Goal: Information Seeking & Learning: Find specific fact

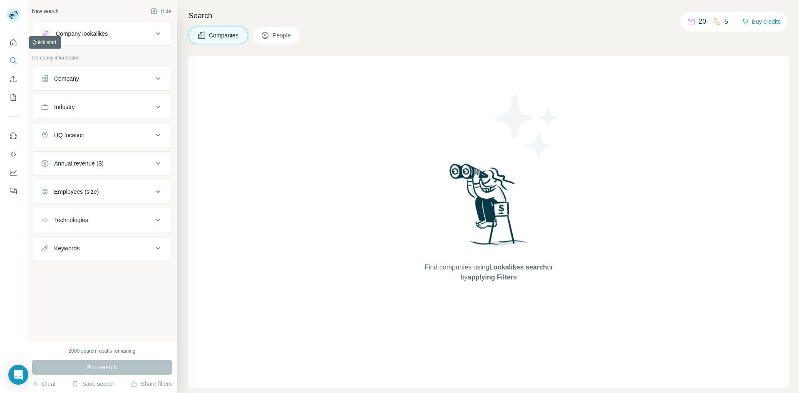
click at [11, 58] on icon "Search" at bounding box center [12, 59] width 5 height 5
click at [256, 34] on button "People" at bounding box center [276, 35] width 48 height 17
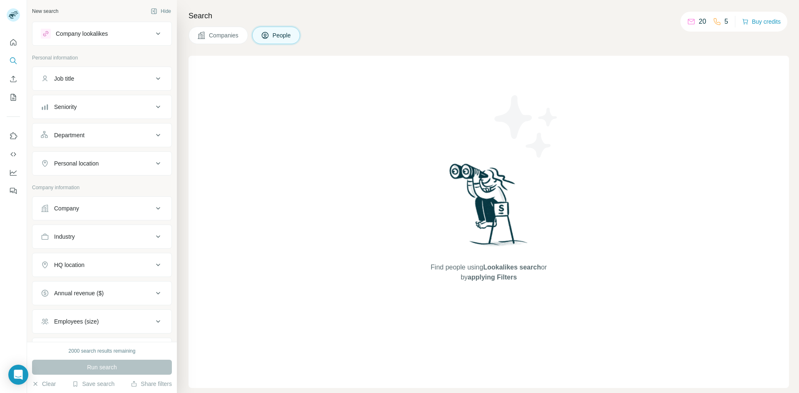
click at [141, 80] on div "Job title" at bounding box center [97, 79] width 112 height 8
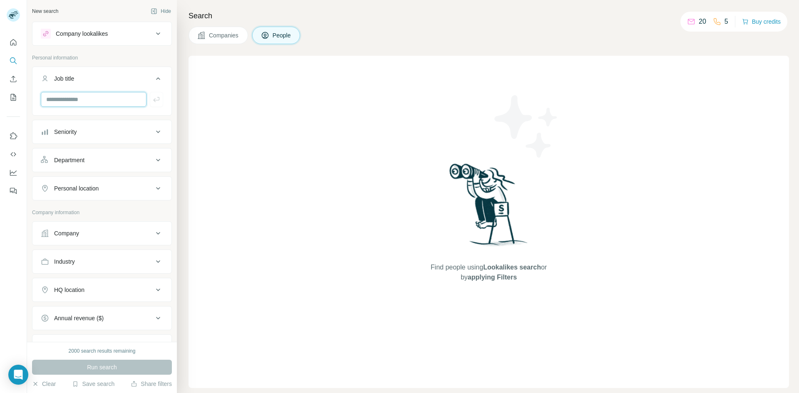
click at [85, 103] on input "text" at bounding box center [94, 99] width 106 height 15
type input "***"
click at [152, 100] on icon "button" at bounding box center [156, 99] width 8 height 8
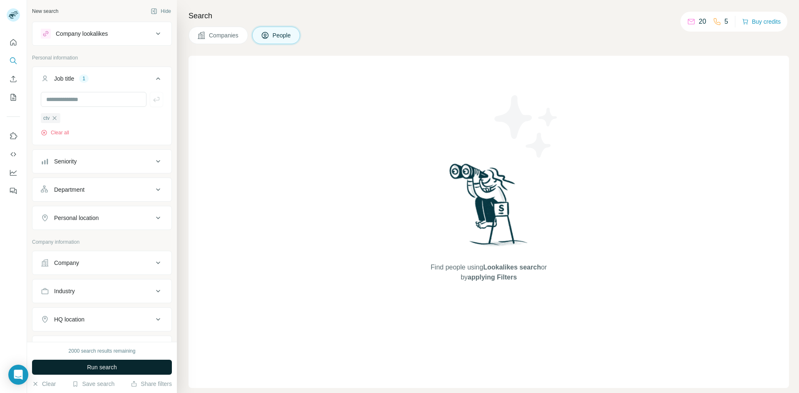
click at [102, 365] on span "Run search" at bounding box center [102, 367] width 30 height 8
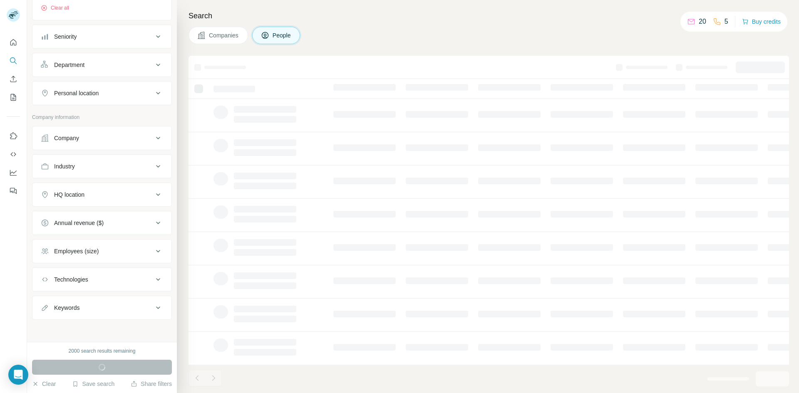
scroll to position [127, 0]
click at [142, 248] on div "Employees (size)" at bounding box center [97, 250] width 112 height 8
click at [45, 270] on icon at bounding box center [46, 268] width 10 height 10
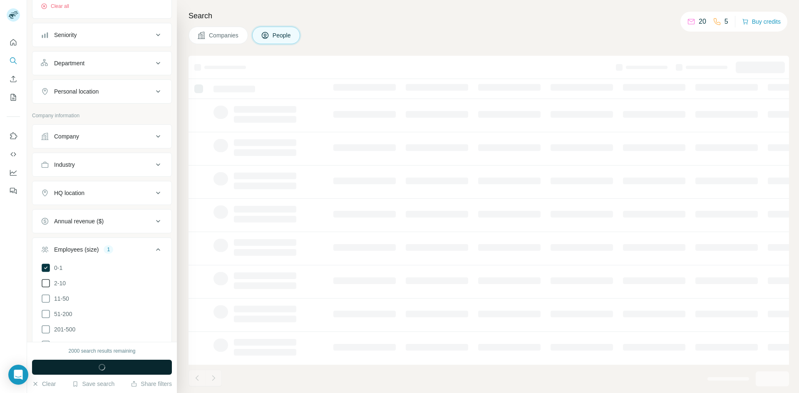
click at [46, 283] on icon at bounding box center [46, 284] width 10 height 10
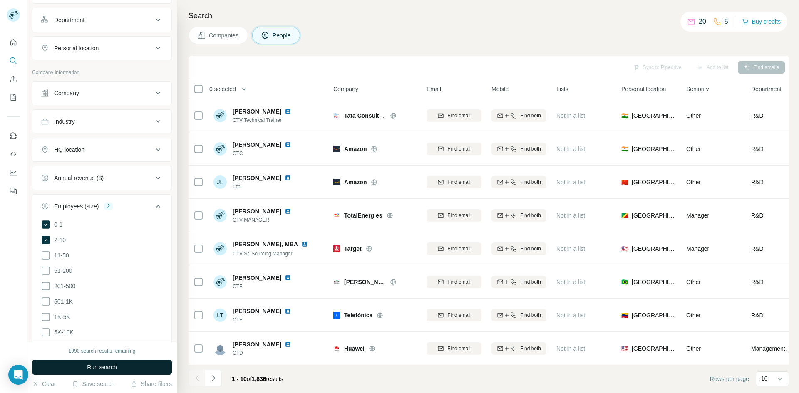
scroll to position [157, 0]
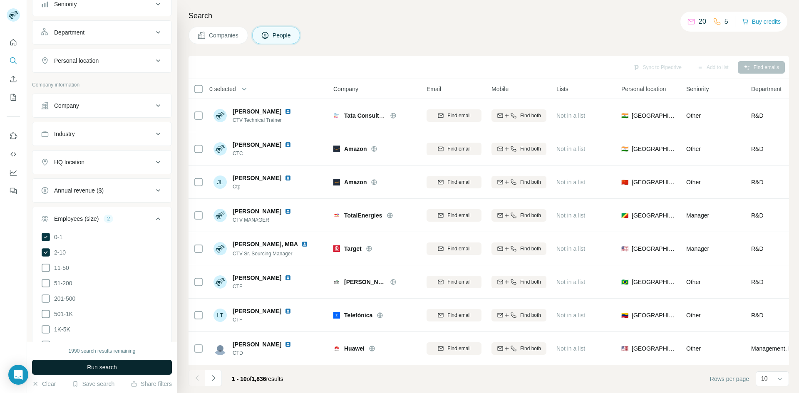
click at [100, 366] on span "Run search" at bounding box center [102, 367] width 30 height 8
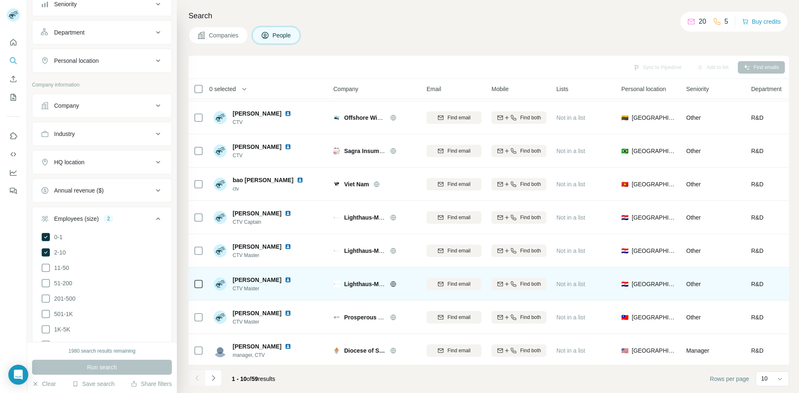
scroll to position [71, 0]
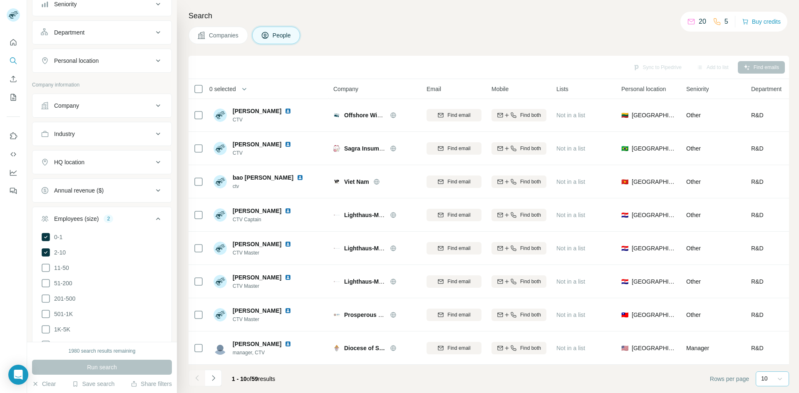
click at [781, 380] on icon at bounding box center [780, 379] width 4 height 2
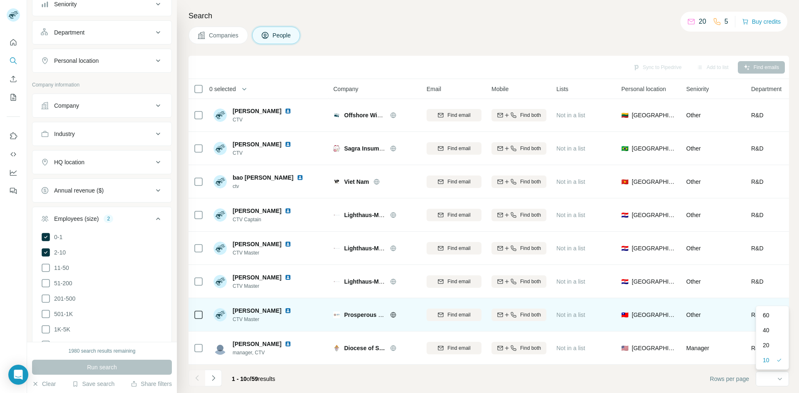
click at [778, 317] on div "60" at bounding box center [772, 315] width 19 height 8
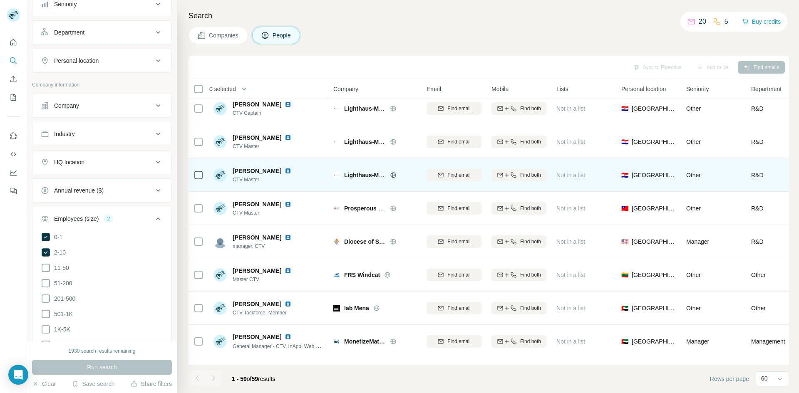
scroll to position [279, 0]
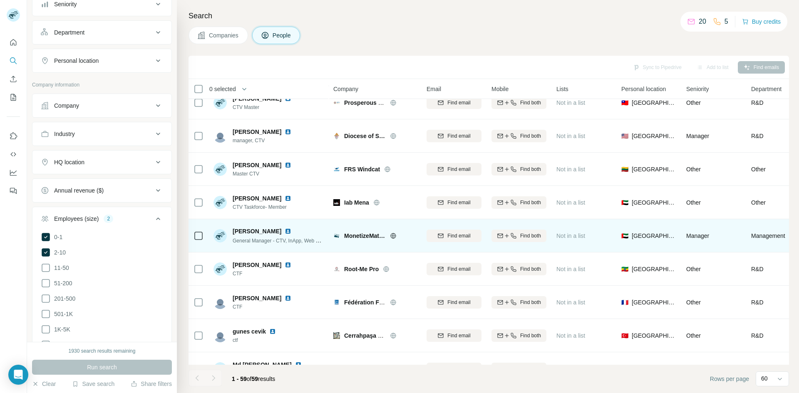
click at [291, 229] on img at bounding box center [288, 231] width 7 height 7
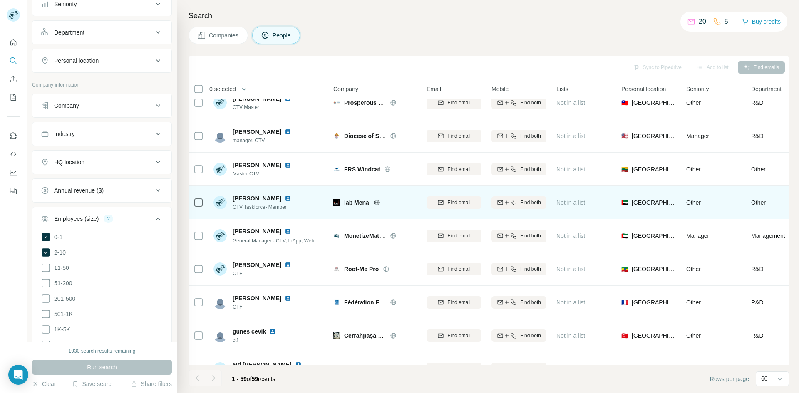
drag, startPoint x: 297, startPoint y: 231, endPoint x: 301, endPoint y: 216, distance: 16.4
click at [301, 216] on td "[PERSON_NAME] CTV Taskforce- Member" at bounding box center [269, 202] width 121 height 33
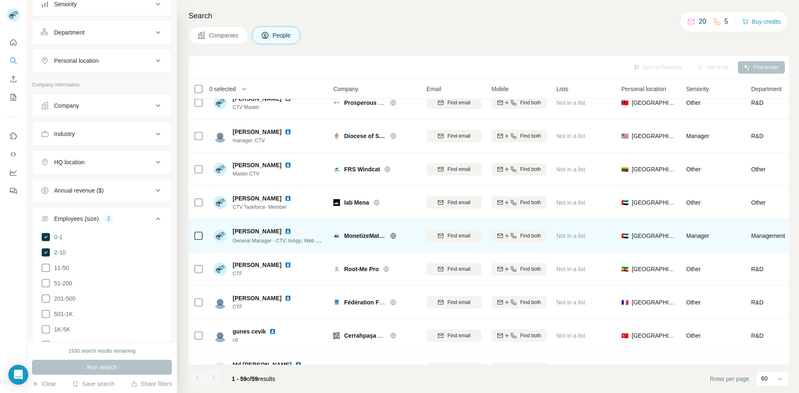
click at [291, 231] on img at bounding box center [288, 231] width 7 height 7
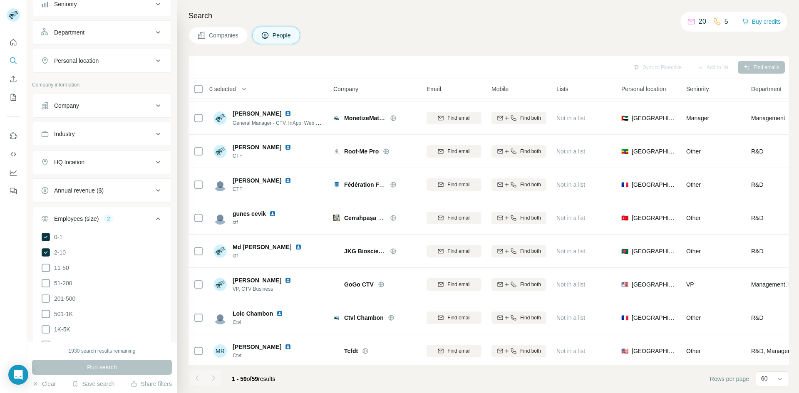
scroll to position [0, 0]
